Goal: Navigation & Orientation: Understand site structure

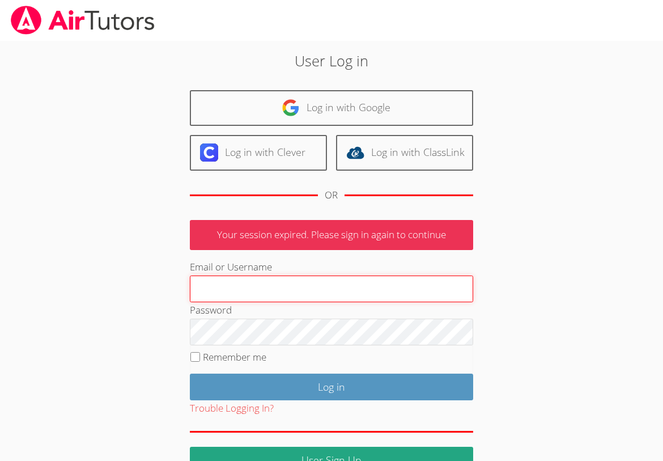
type input "aswunschel@gmail.com"
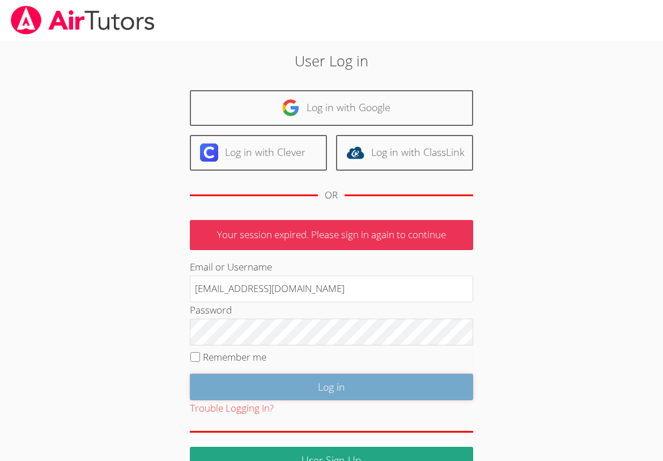
click at [319, 374] on input "Log in" at bounding box center [331, 386] width 283 height 27
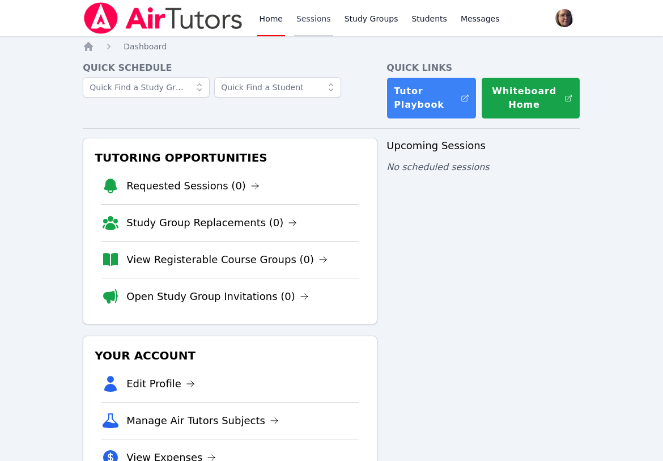
click at [312, 16] on link "Sessions" at bounding box center [313, 18] width 39 height 36
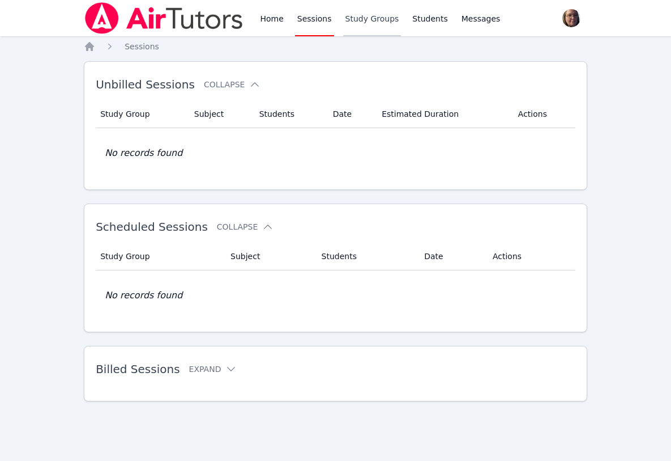
click at [356, 18] on link "Study Groups" at bounding box center [372, 18] width 58 height 36
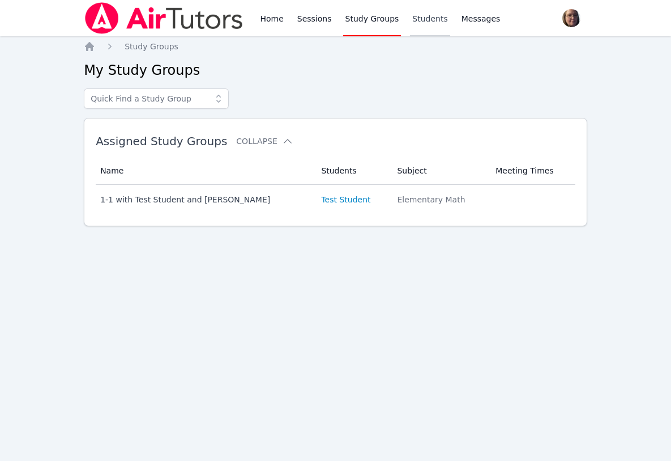
click at [410, 17] on link "Students" at bounding box center [430, 18] width 40 height 36
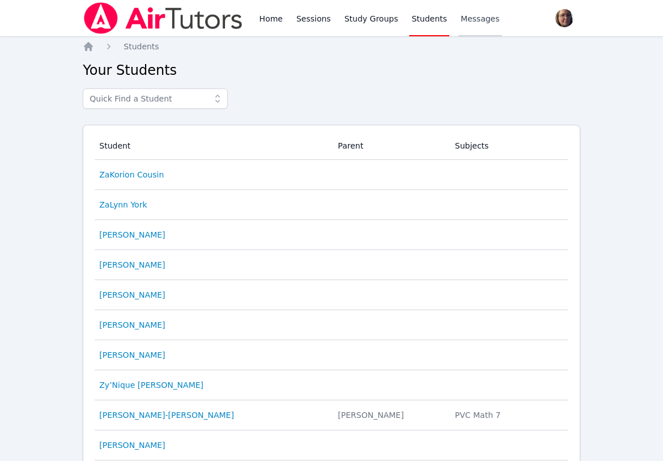
click at [475, 14] on span "Messages" at bounding box center [480, 18] width 39 height 11
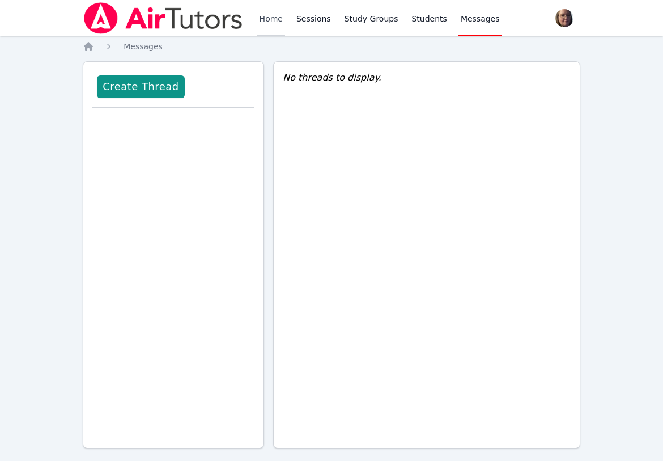
click at [270, 16] on link "Home" at bounding box center [271, 18] width 28 height 36
